Goal: Transaction & Acquisition: Book appointment/travel/reservation

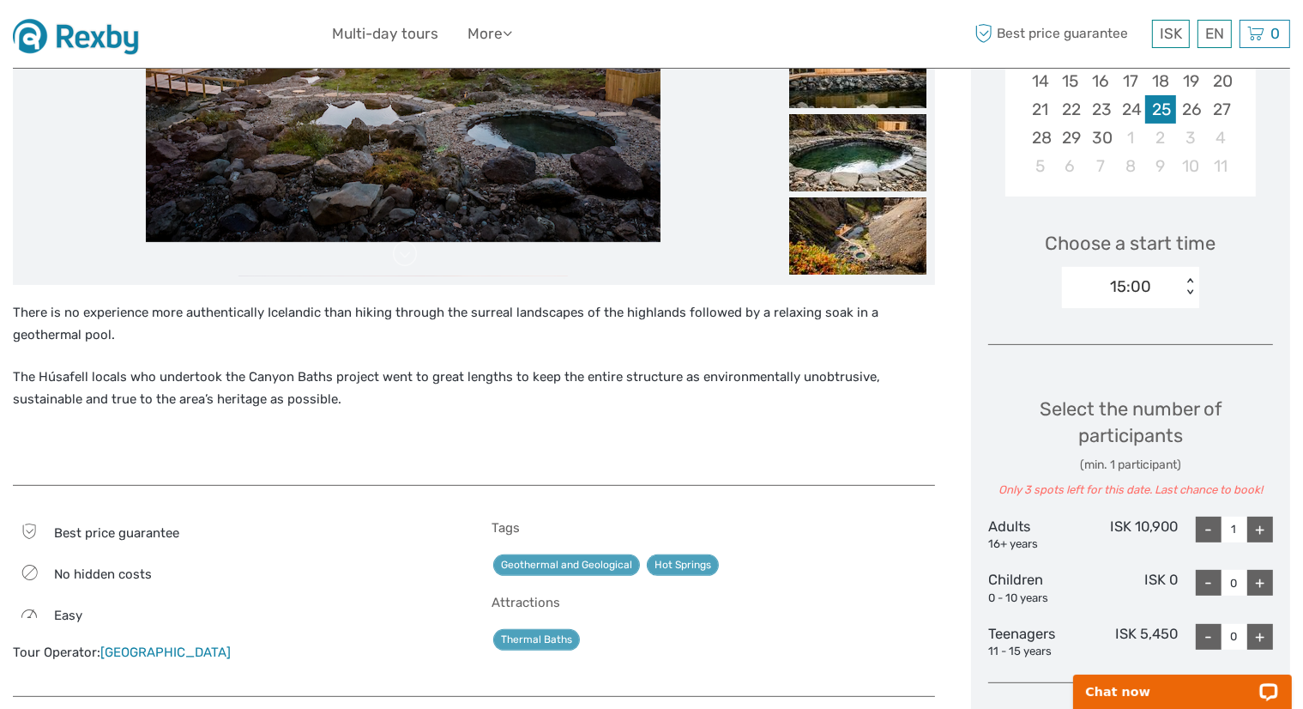
click at [118, 38] on img at bounding box center [82, 34] width 138 height 42
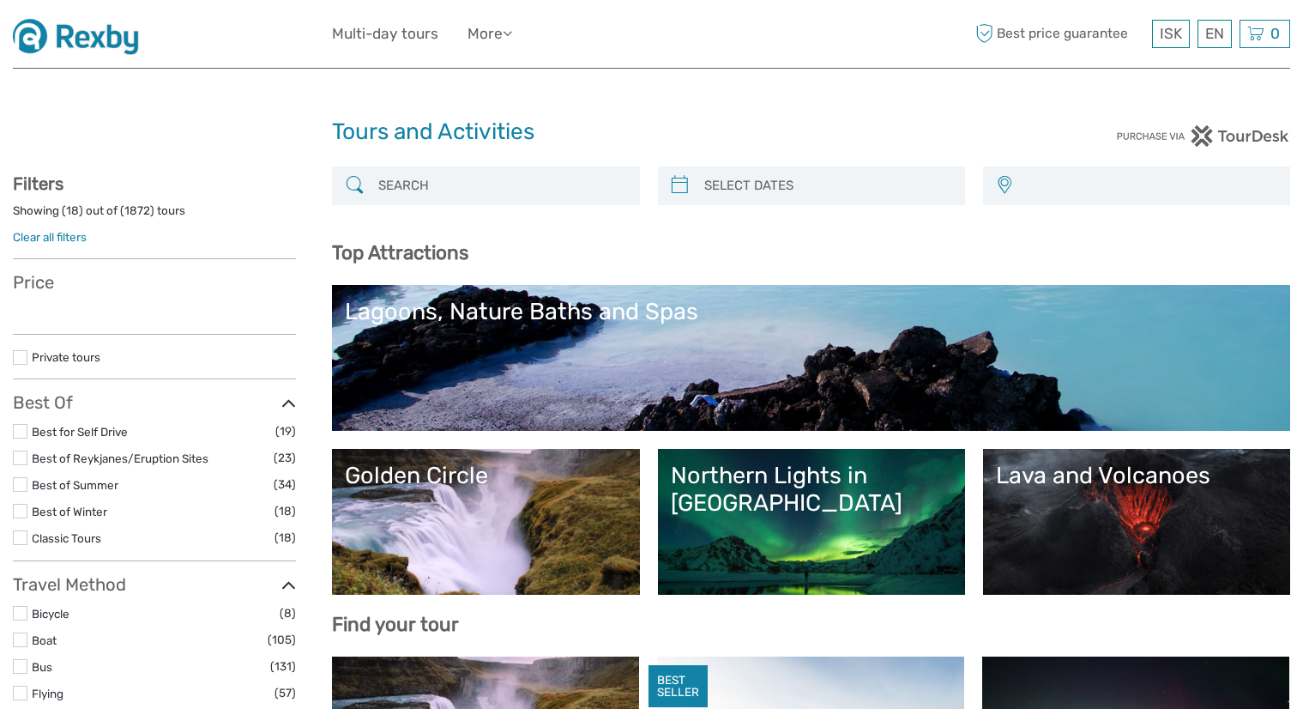
select select
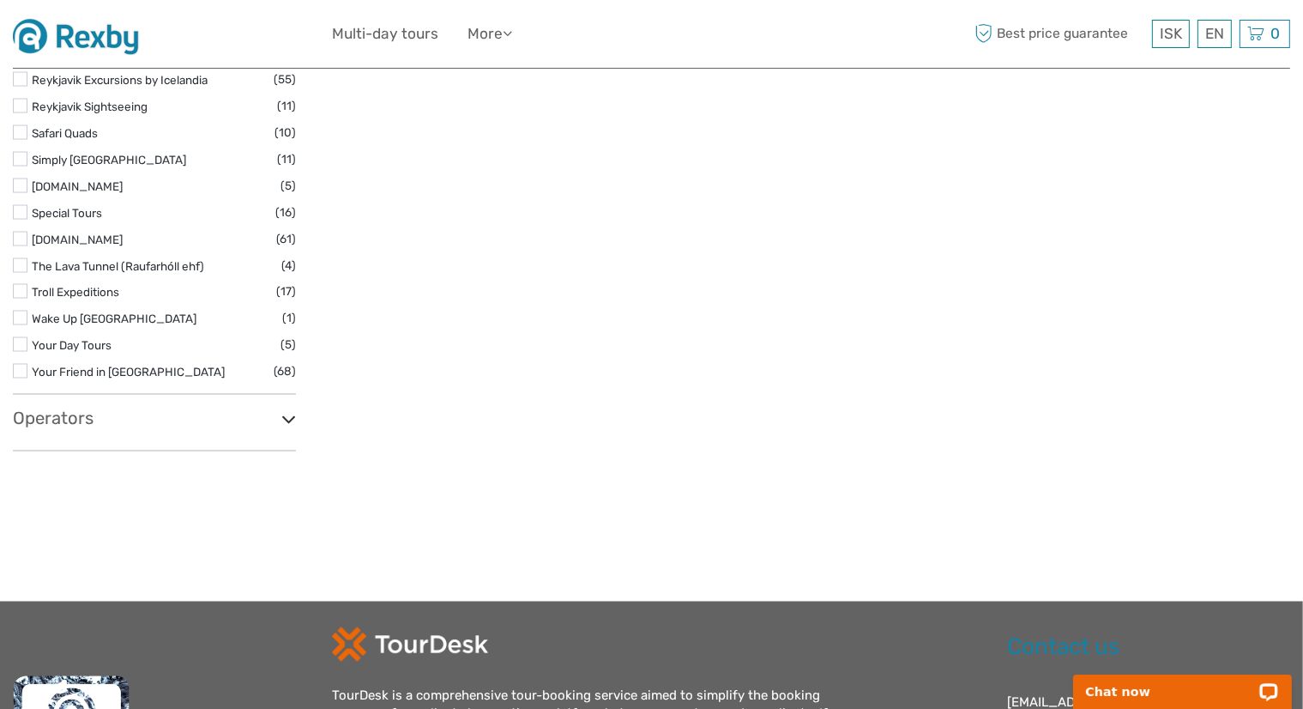
scroll to position [2831, 0]
click at [172, 423] on h3 "Operators" at bounding box center [154, 418] width 283 height 21
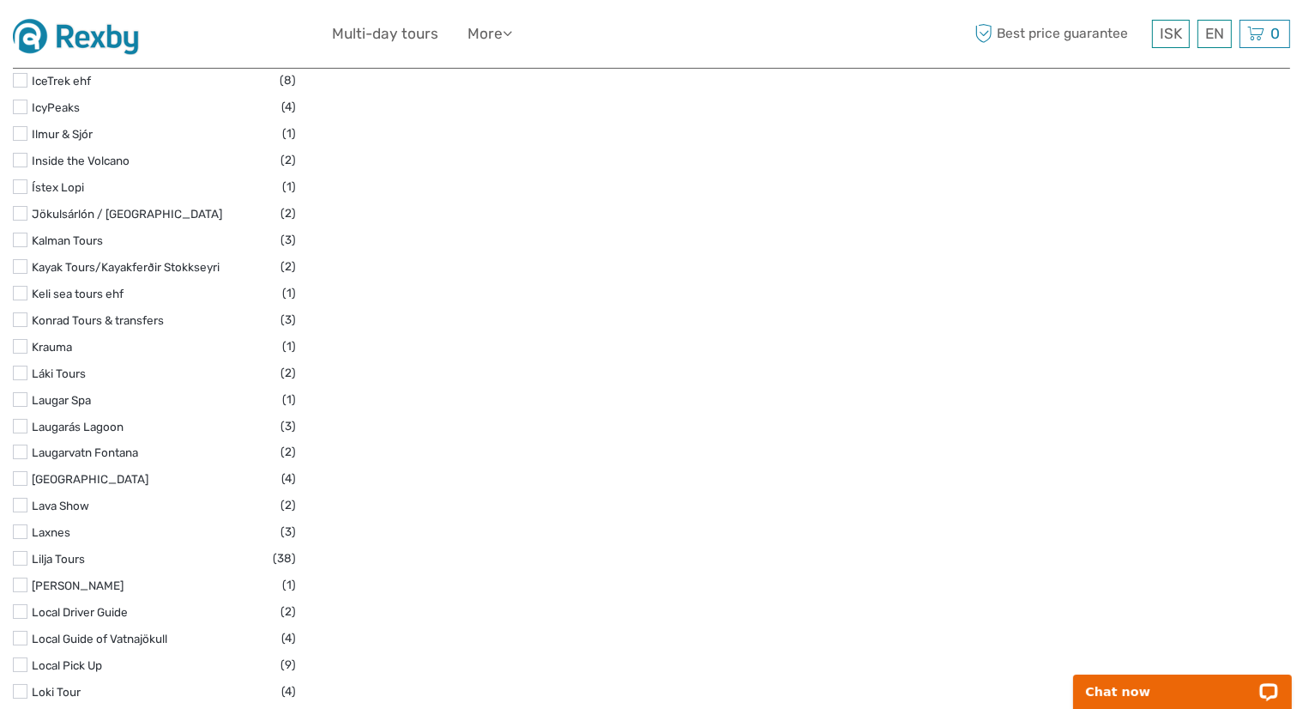
scroll to position [6263, 0]
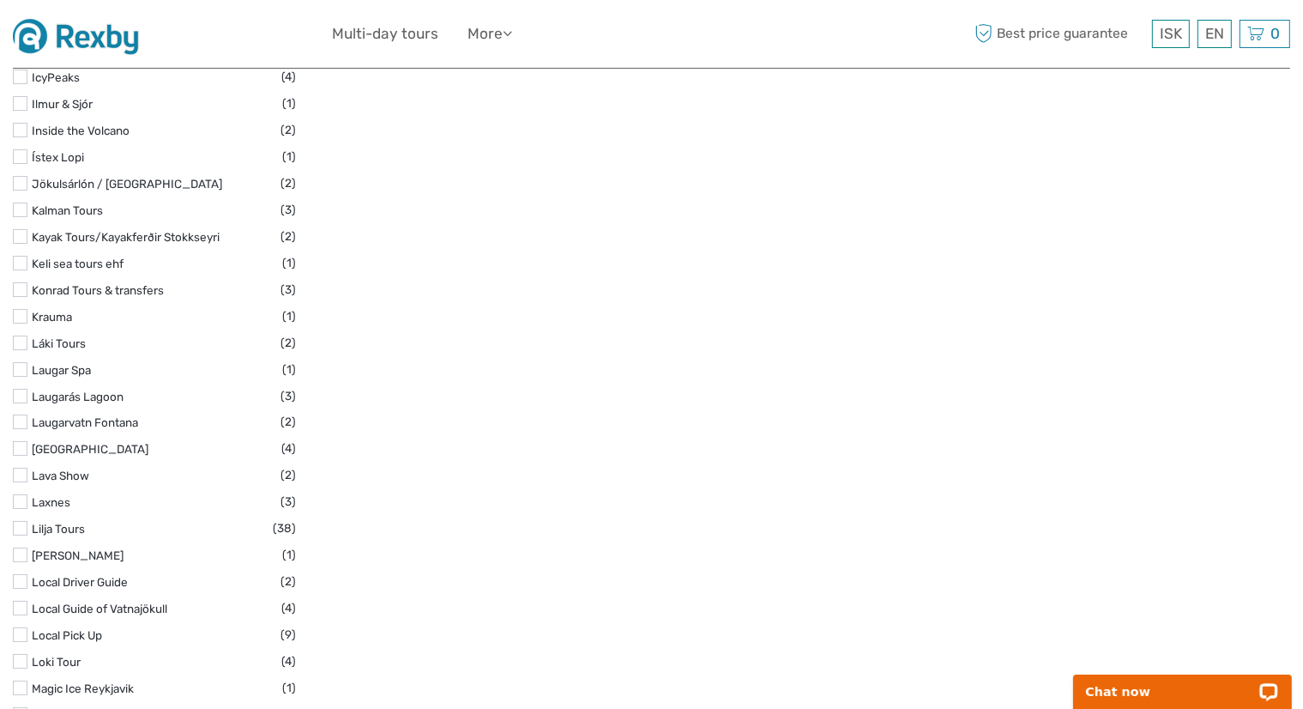
click at [21, 494] on label at bounding box center [20, 501] width 15 height 15
click at [0, 0] on input "checkbox" at bounding box center [0, 0] width 0 height 0
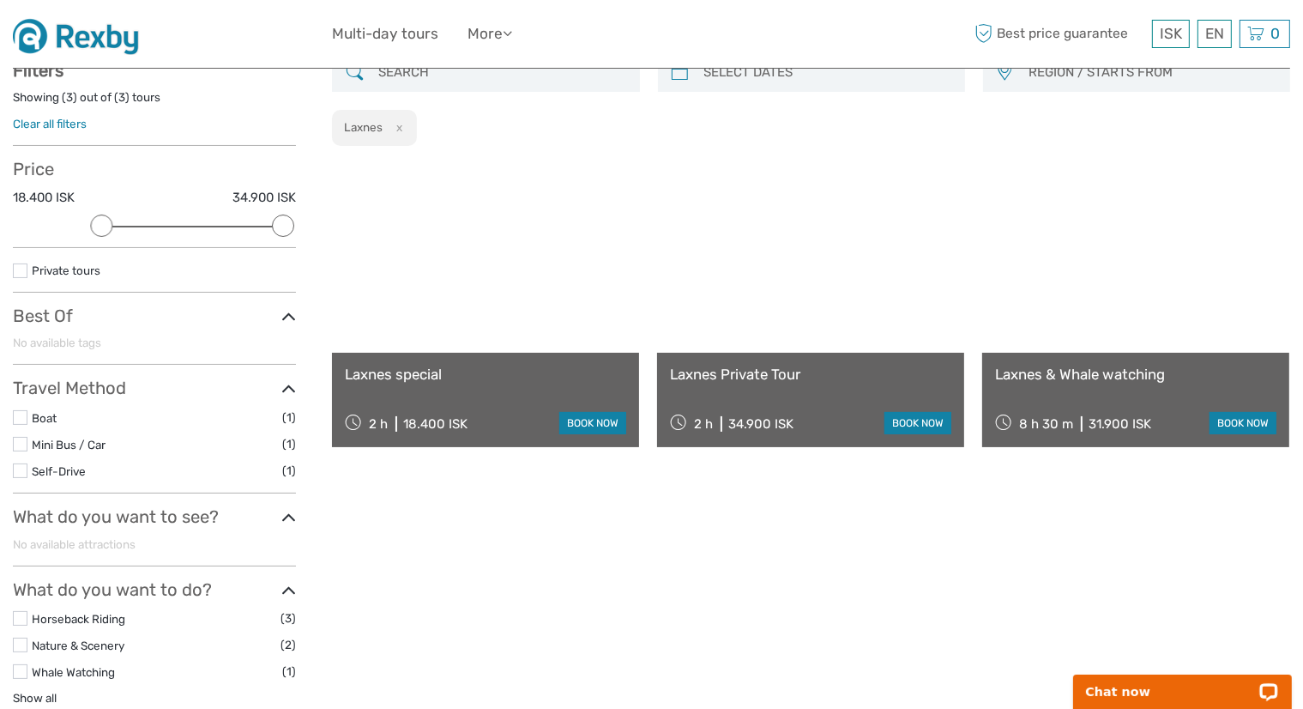
scroll to position [96, 0]
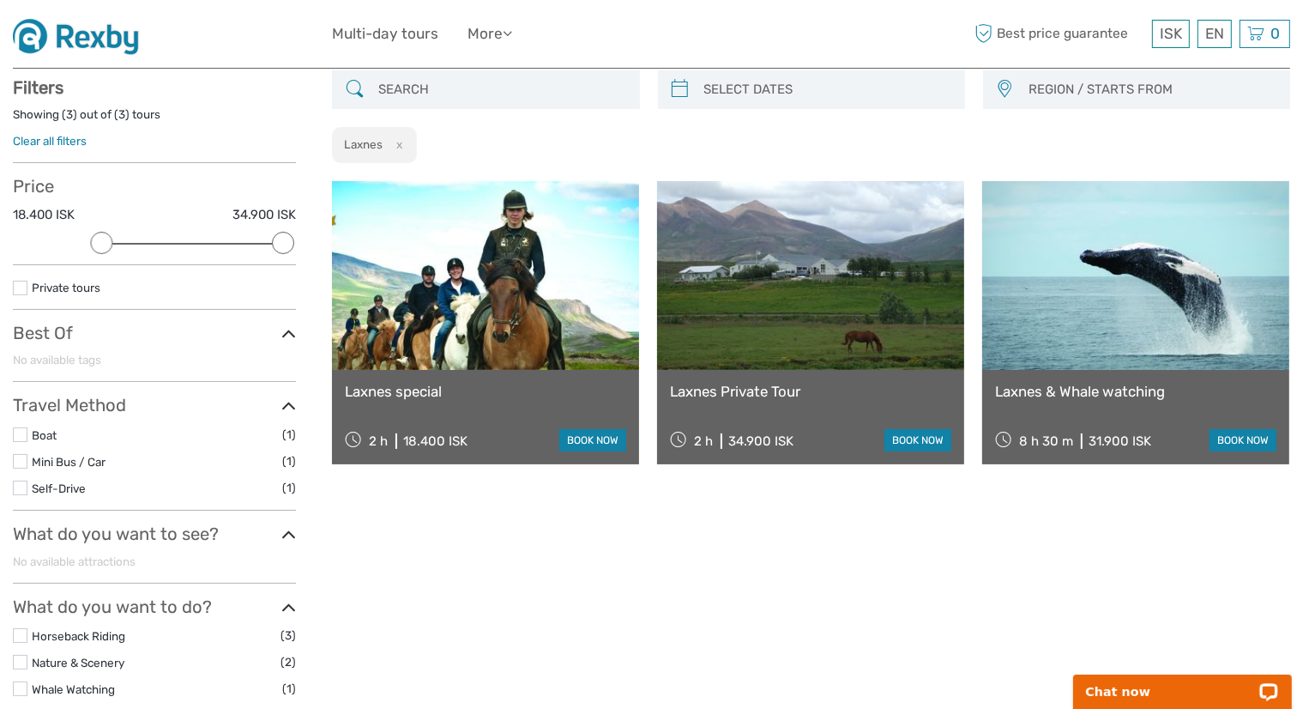
click at [423, 396] on link "Laxnes special" at bounding box center [485, 391] width 281 height 17
